Goal: Task Accomplishment & Management: Manage account settings

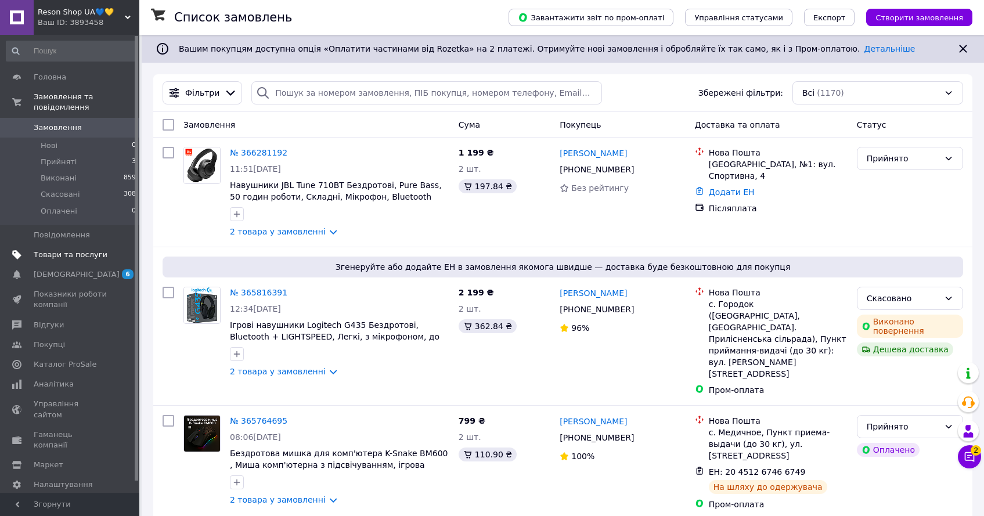
click at [82, 260] on span "Товари та послуги" at bounding box center [71, 255] width 74 height 10
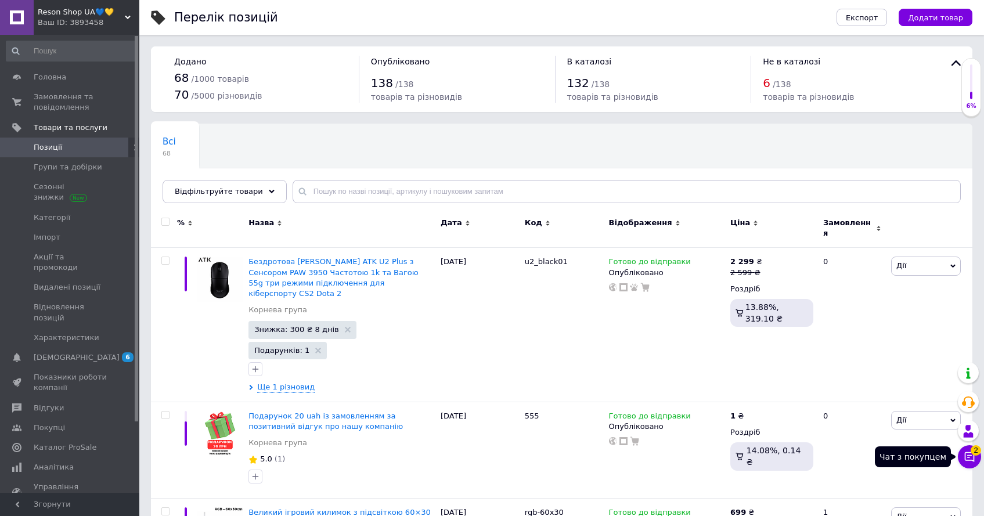
click at [974, 450] on span "2" at bounding box center [975, 450] width 10 height 10
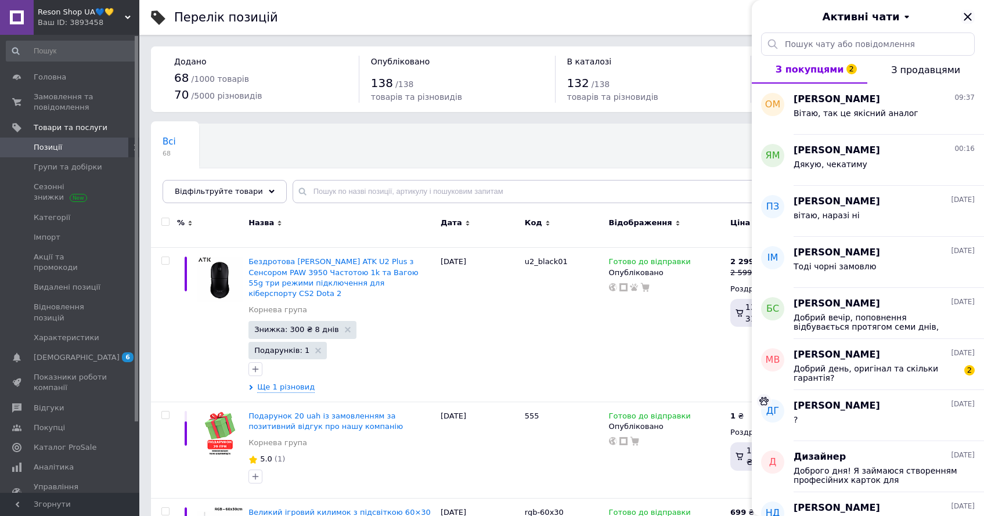
click at [970, 13] on icon "Закрити" at bounding box center [967, 17] width 8 height 8
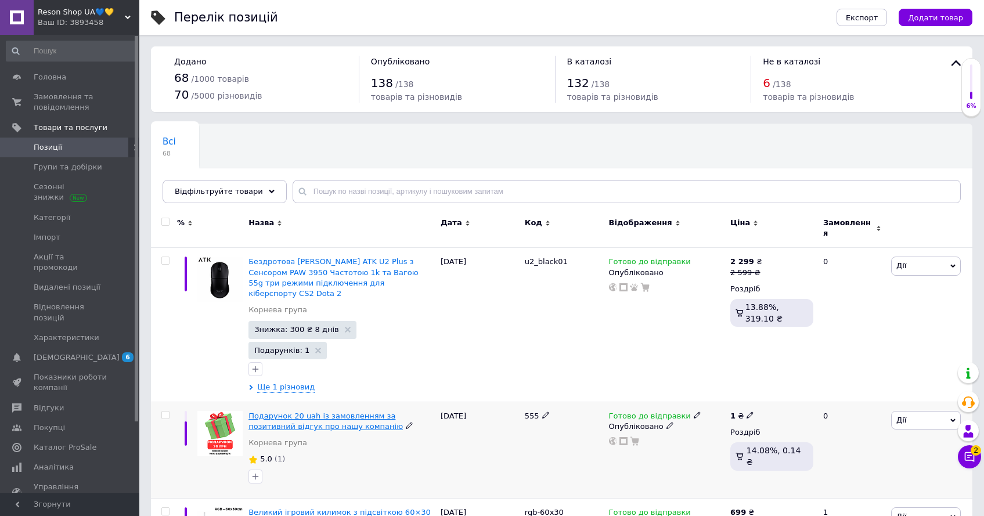
click at [319, 411] on span "Подарунок 20 uah із замовленням за позитивний відгук про нашу компанію" at bounding box center [325, 420] width 154 height 19
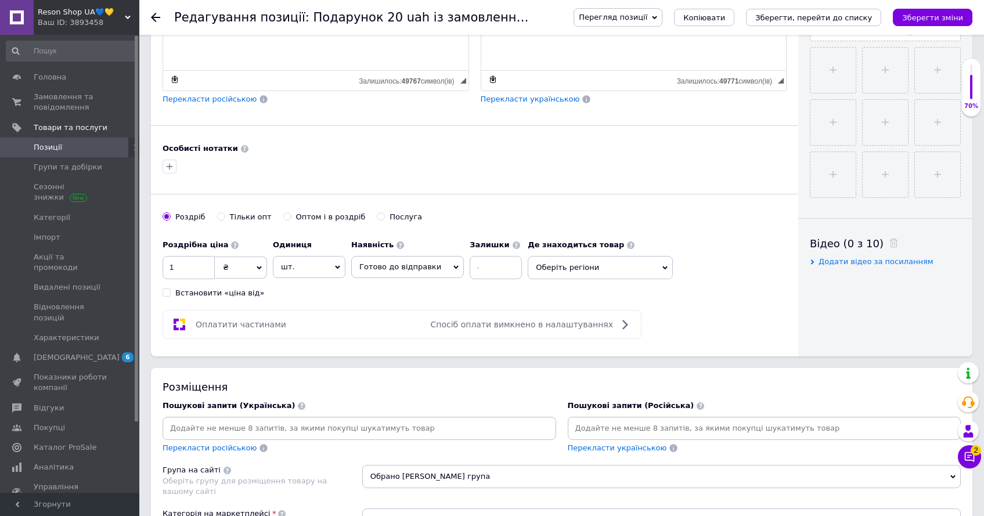
scroll to position [451, 0]
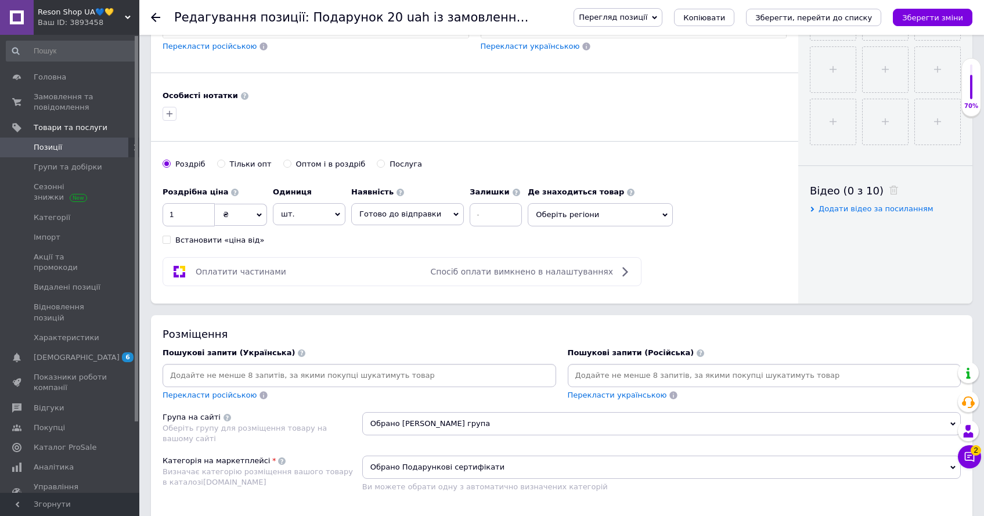
click at [399, 165] on div "Послуга" at bounding box center [405, 164] width 33 height 10
click at [384, 165] on input "Послуга" at bounding box center [381, 164] width 8 height 8
radio input "true"
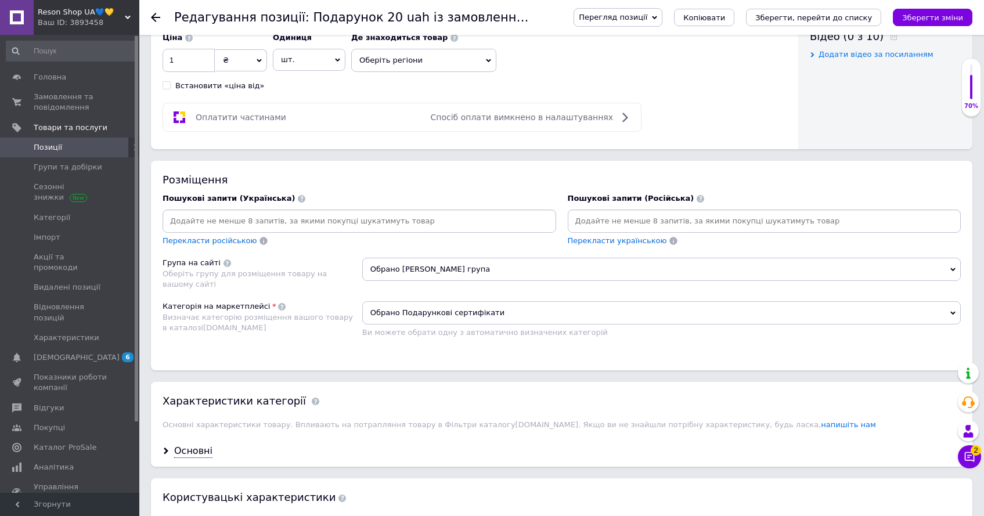
scroll to position [631, 0]
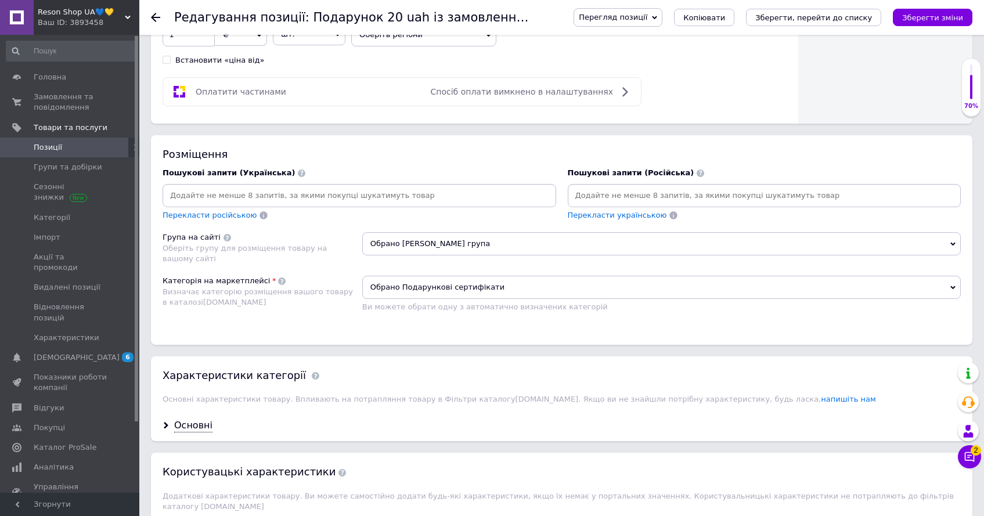
click at [448, 282] on span "Обрано Подарункові сертифікати" at bounding box center [661, 287] width 598 height 23
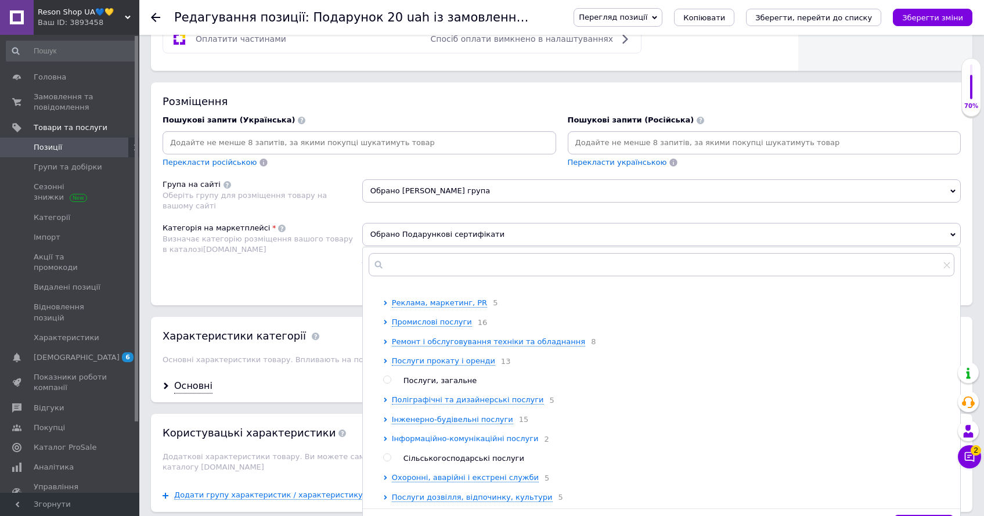
scroll to position [720, 0]
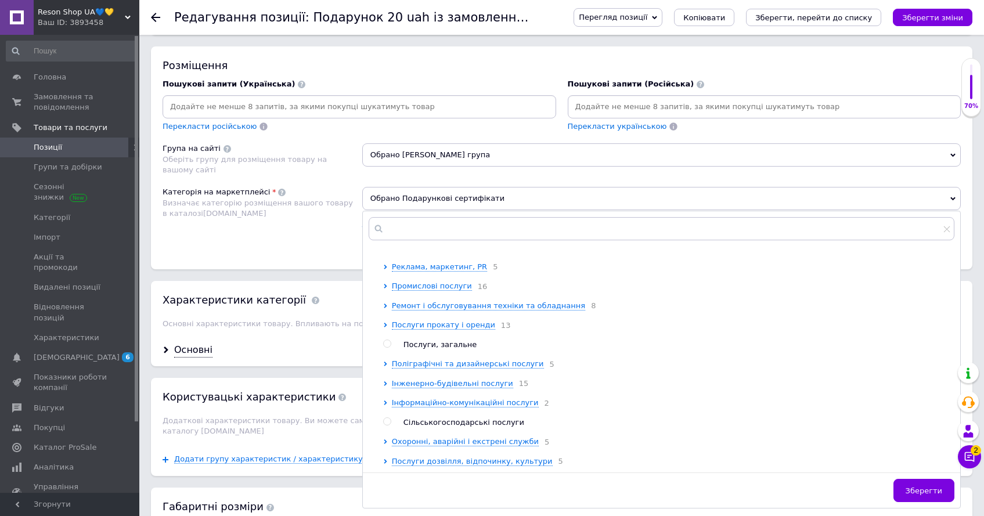
click at [437, 340] on span "Послуги, загальне" at bounding box center [440, 344] width 74 height 9
click at [439, 341] on span "Послуги, загальне" at bounding box center [440, 344] width 74 height 9
radio input "false"
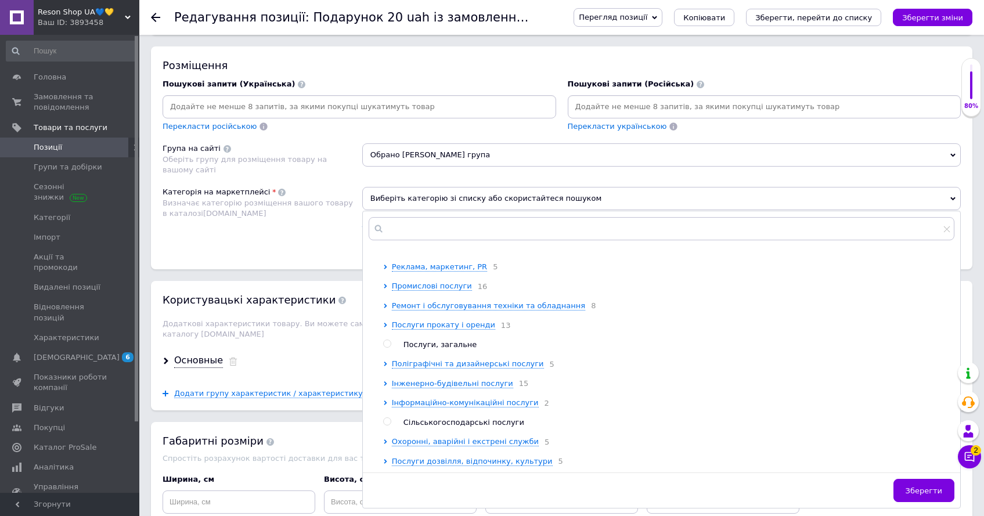
click at [380, 361] on div at bounding box center [378, 296] width 9 height 342
click at [388, 360] on div at bounding box center [387, 364] width 9 height 11
click at [386, 362] on icon at bounding box center [385, 364] width 5 height 5
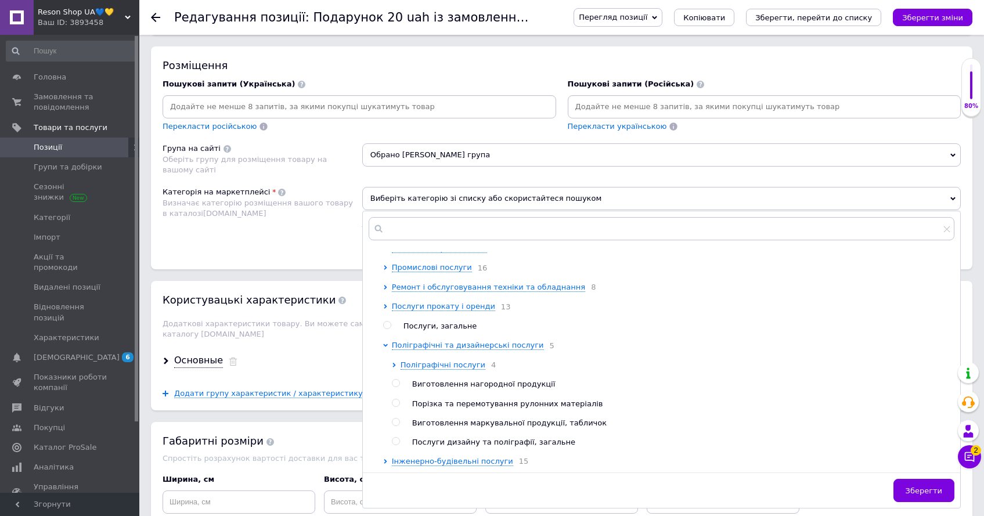
scroll to position [156, 0]
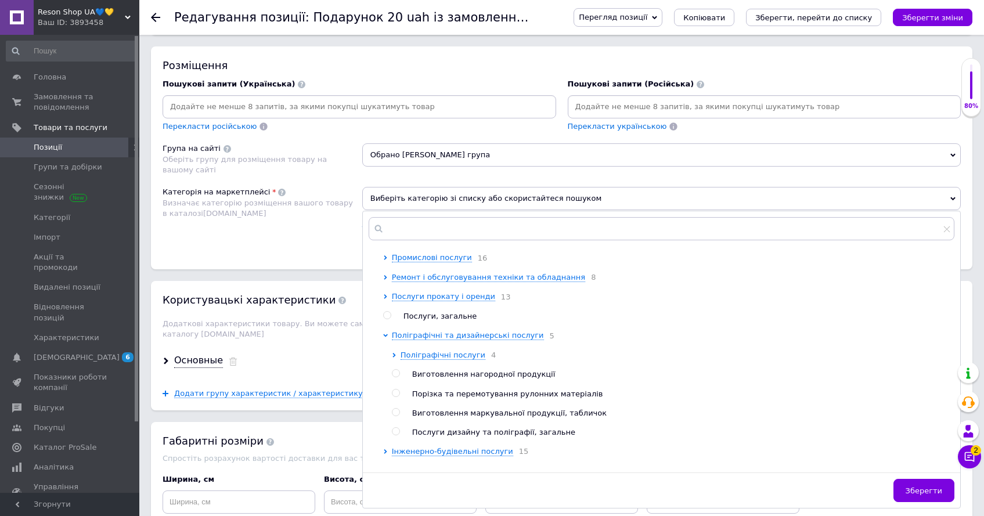
click at [517, 436] on span "Послуги дизайну та поліграфії, загальне" at bounding box center [493, 432] width 163 height 9
radio input "true"
click at [911, 486] on span "Зберегти" at bounding box center [923, 490] width 37 height 9
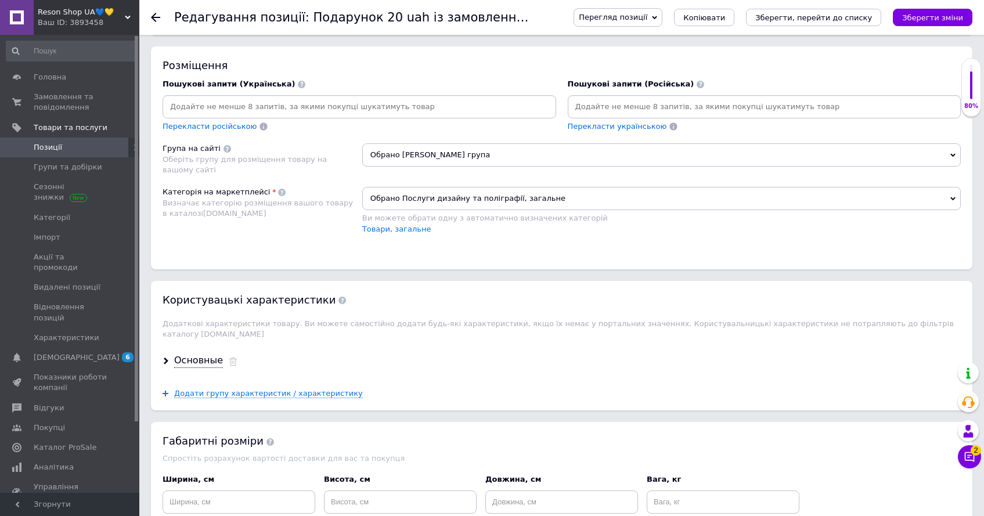
click at [941, 16] on icon "Зберегти зміни" at bounding box center [932, 17] width 61 height 9
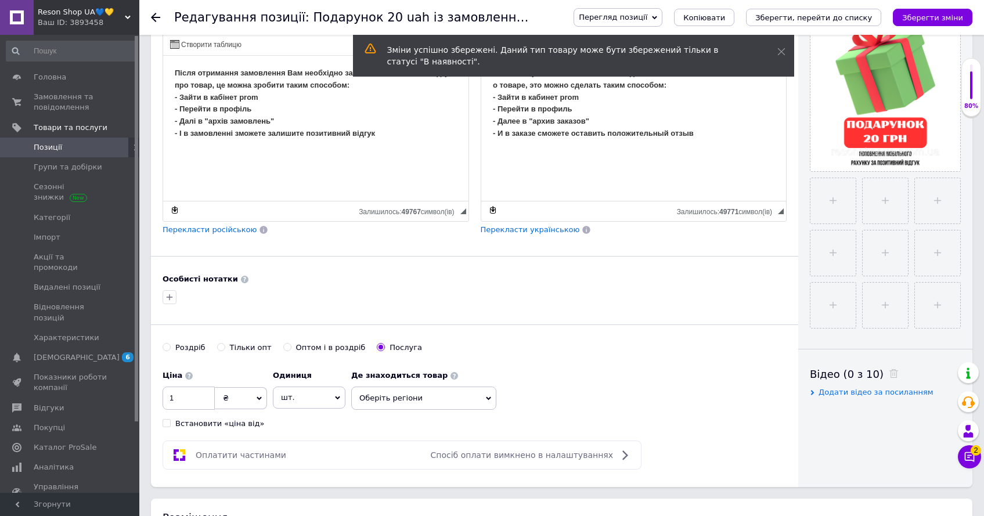
scroll to position [372, 0]
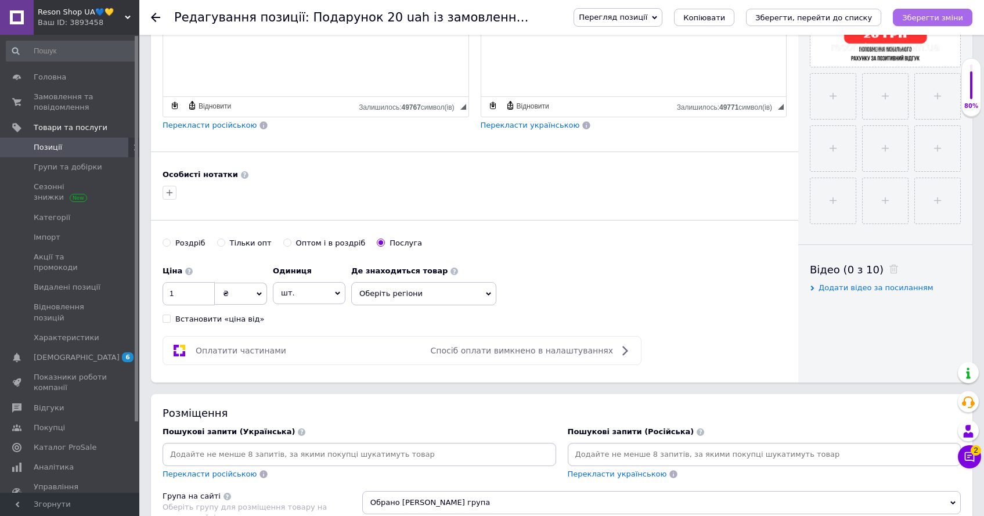
click at [927, 21] on icon "Зберегти зміни" at bounding box center [932, 17] width 61 height 9
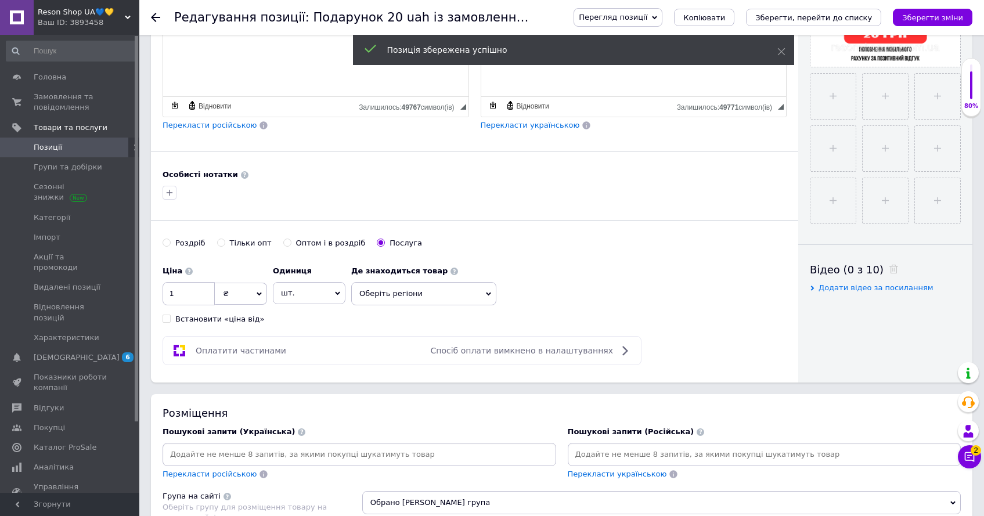
click at [80, 147] on span "Позиції" at bounding box center [71, 147] width 74 height 10
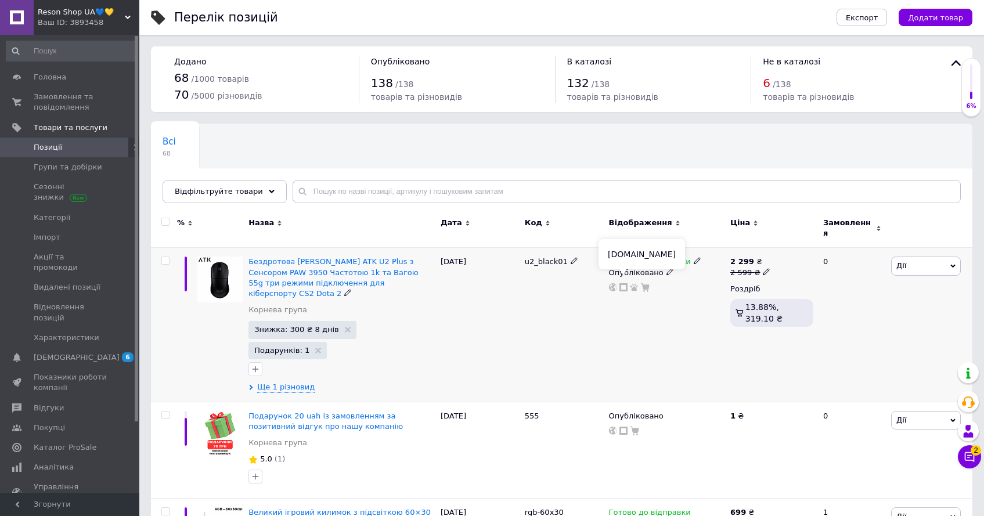
click at [623, 283] on icon at bounding box center [623, 287] width 8 height 8
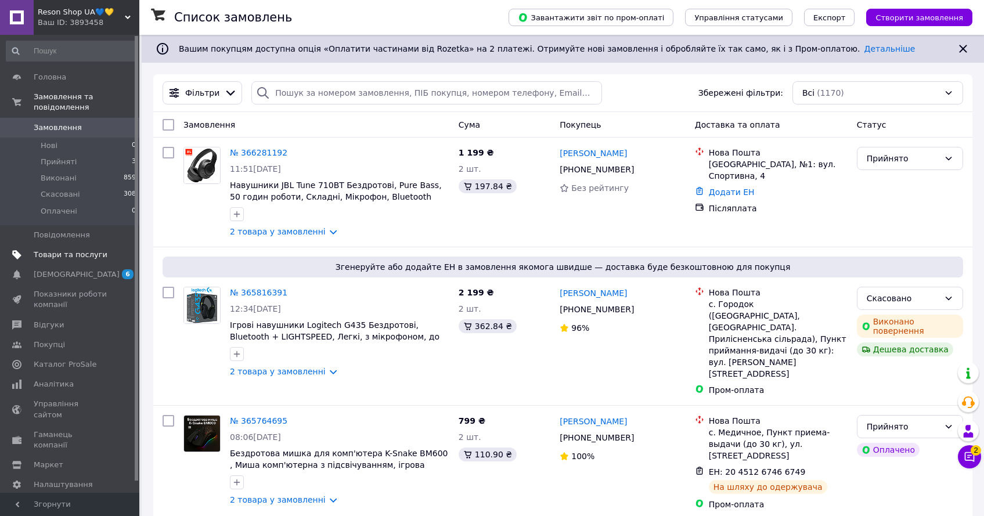
click at [113, 252] on span at bounding box center [123, 255] width 32 height 10
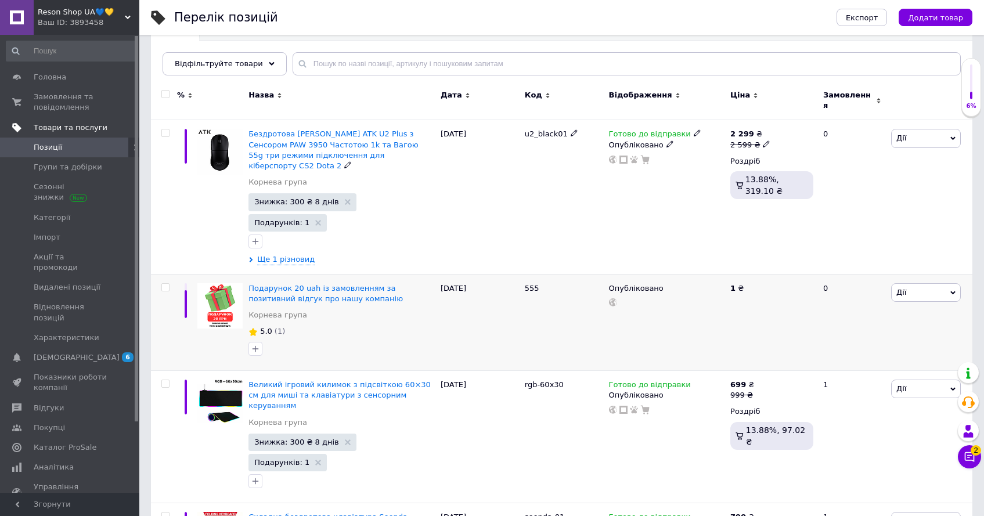
scroll to position [179, 0]
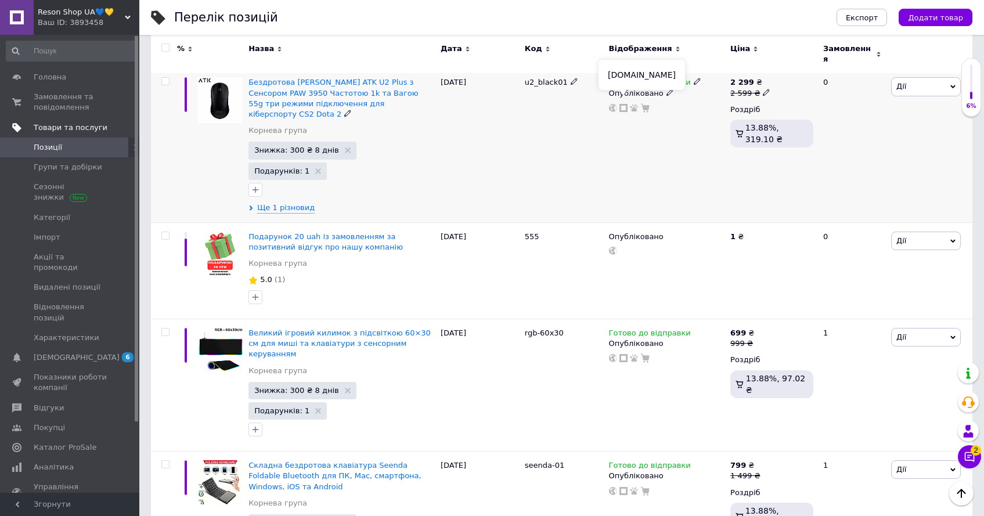
click at [627, 104] on use at bounding box center [623, 108] width 8 height 8
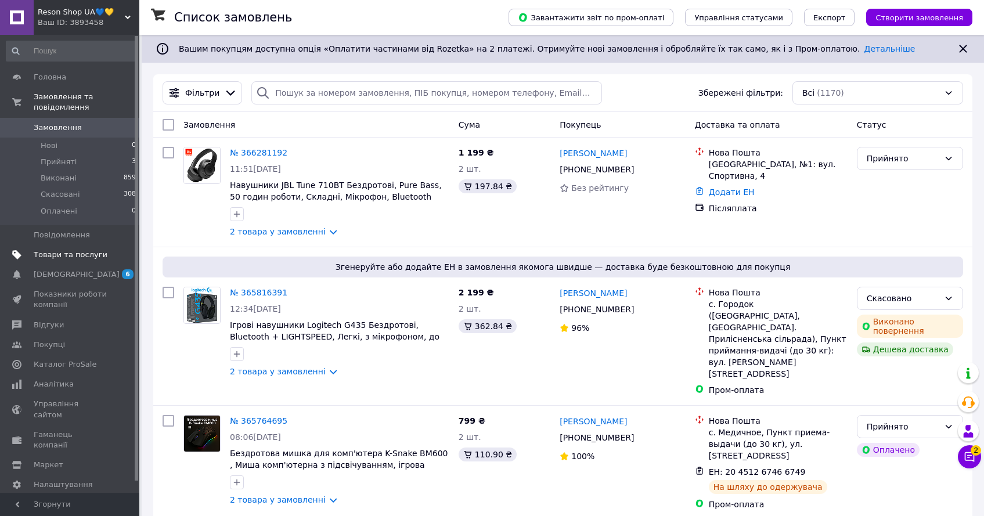
click at [65, 252] on span "Товари та послуги" at bounding box center [71, 255] width 74 height 10
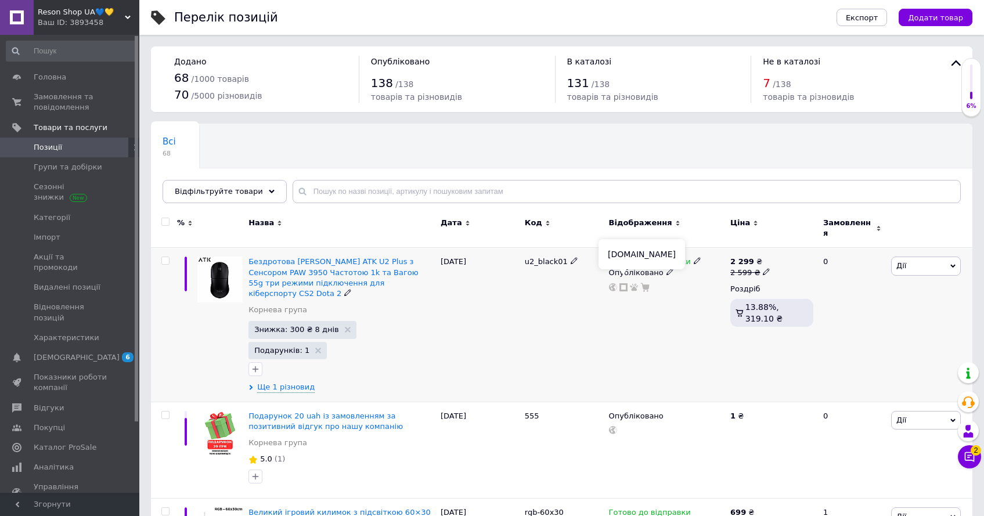
click at [623, 283] on use at bounding box center [623, 287] width 8 height 8
